Goal: Go to known website: Access a specific website the user already knows

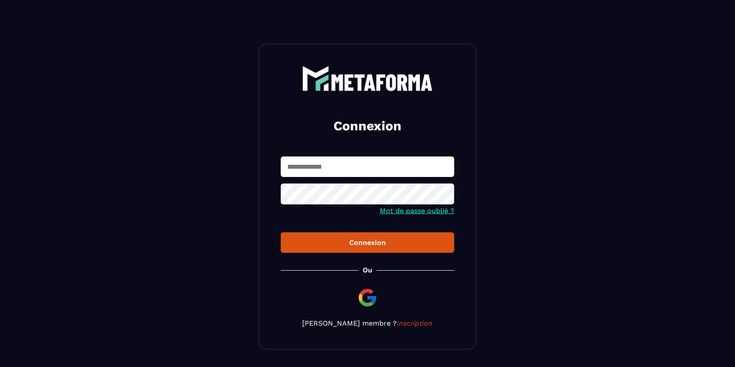
click at [358, 174] on input "text" at bounding box center [368, 167] width 174 height 21
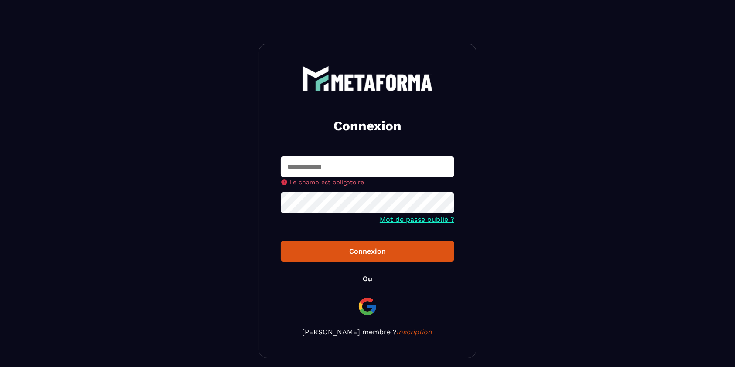
click at [326, 166] on input "text" at bounding box center [368, 167] width 174 height 21
type input "**********"
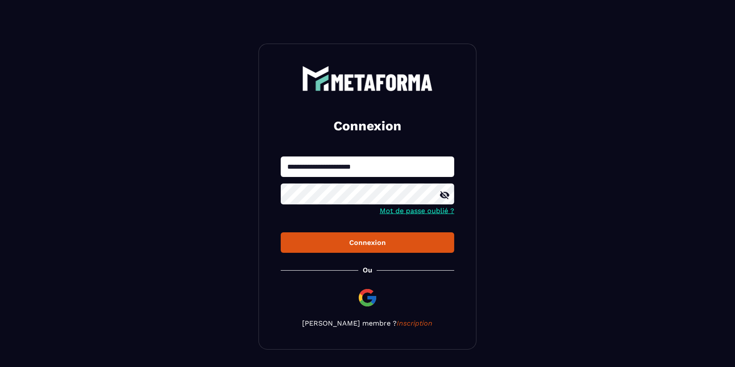
click at [366, 251] on button "Connexion" at bounding box center [368, 243] width 174 height 21
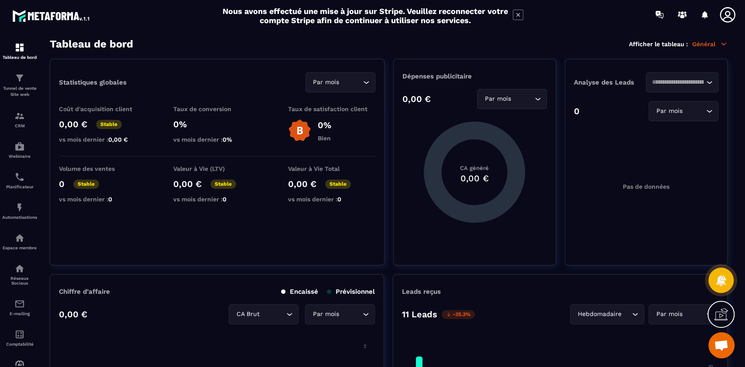
click at [721, 350] on span "Ouvrir le chat" at bounding box center [721, 346] width 14 height 12
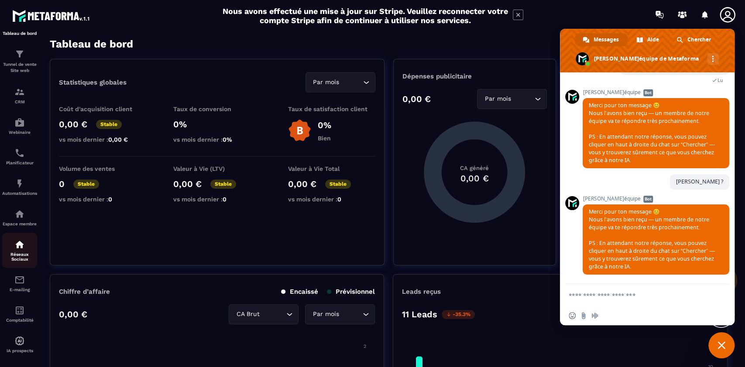
scroll to position [34, 0]
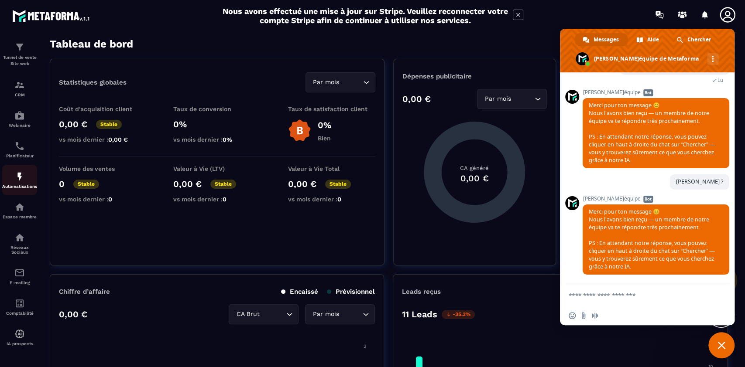
click at [14, 184] on p "Automatisations" at bounding box center [19, 186] width 35 height 5
